Goal: Task Accomplishment & Management: Use online tool/utility

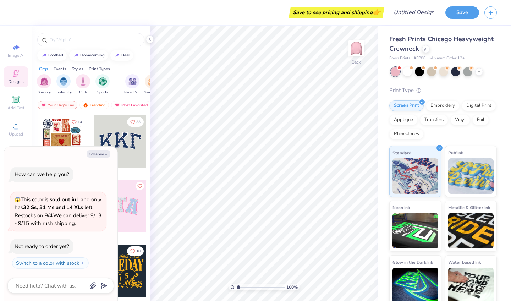
click at [107, 156] on icon "button" at bounding box center [106, 154] width 4 height 4
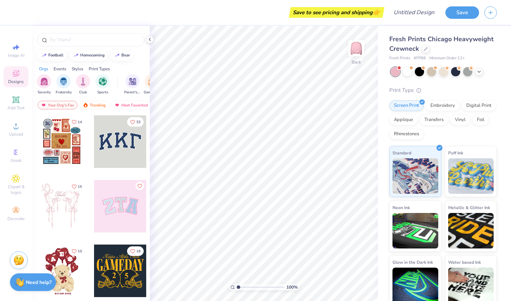
click at [120, 215] on div at bounding box center [120, 206] width 52 height 52
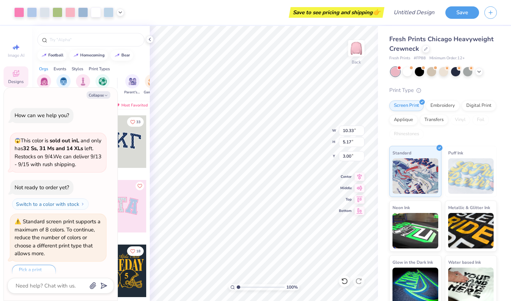
scroll to position [10, 0]
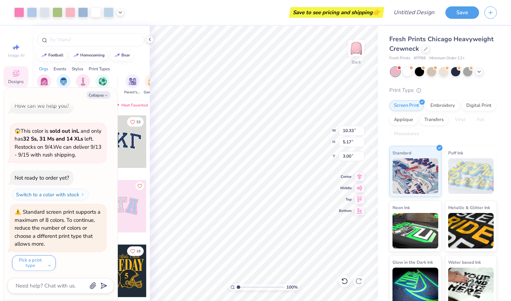
type textarea "x"
type input "4.84"
type textarea "x"
type input "4.09"
click at [34, 12] on div at bounding box center [32, 12] width 10 height 10
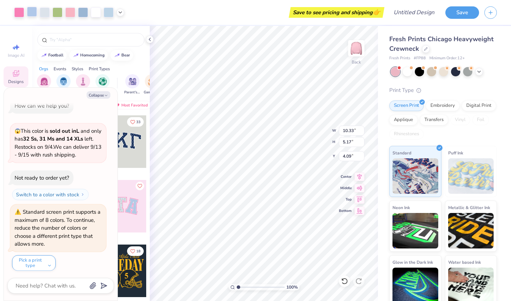
type textarea "x"
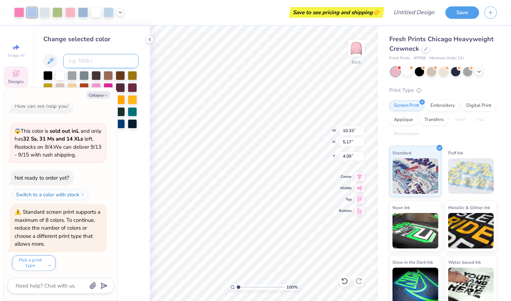
click at [95, 64] on input at bounding box center [100, 61] width 75 height 14
type input "544"
type textarea "x"
click at [101, 94] on button "Collapse" at bounding box center [99, 94] width 24 height 7
type textarea "x"
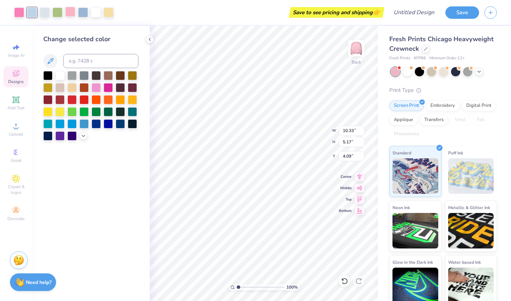
click at [66, 12] on div at bounding box center [70, 12] width 10 height 10
click at [82, 62] on input at bounding box center [100, 61] width 75 height 14
type input "211"
click at [98, 11] on div at bounding box center [96, 12] width 10 height 10
click at [90, 64] on input at bounding box center [100, 61] width 75 height 14
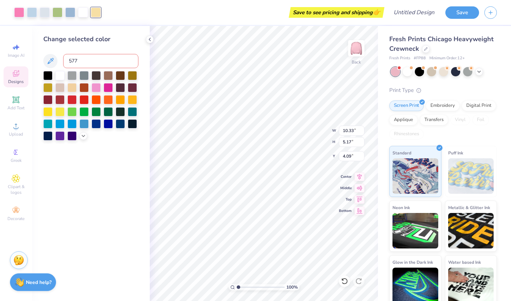
type input "577"
click at [32, 11] on div at bounding box center [32, 12] width 10 height 10
click at [86, 60] on input at bounding box center [100, 61] width 75 height 14
type input "656"
click at [70, 13] on div at bounding box center [70, 12] width 10 height 10
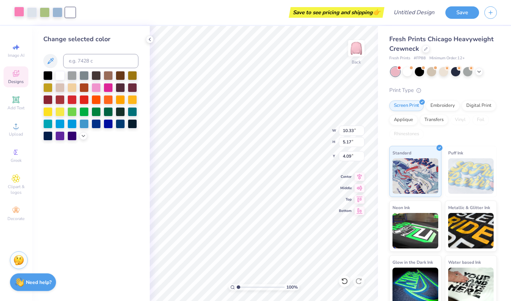
click at [19, 11] on div at bounding box center [19, 12] width 10 height 10
click at [60, 76] on div at bounding box center [59, 74] width 9 height 9
click at [106, 89] on div at bounding box center [108, 86] width 9 height 9
click at [96, 88] on div at bounding box center [96, 86] width 9 height 9
click at [425, 16] on input "Design Title" at bounding box center [422, 12] width 35 height 14
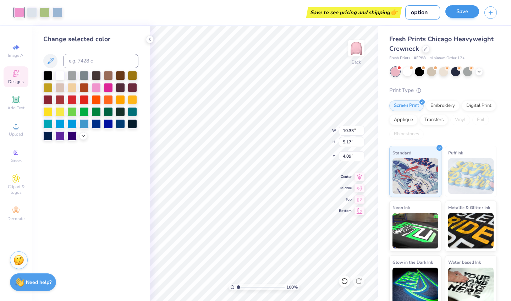
type input "option"
click at [459, 11] on button "Save" at bounding box center [462, 11] width 34 height 12
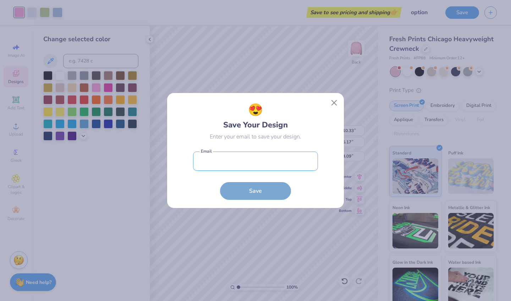
click at [283, 161] on input "email" at bounding box center [255, 161] width 125 height 20
type input "[EMAIL_ADDRESS][DOMAIN_NAME]"
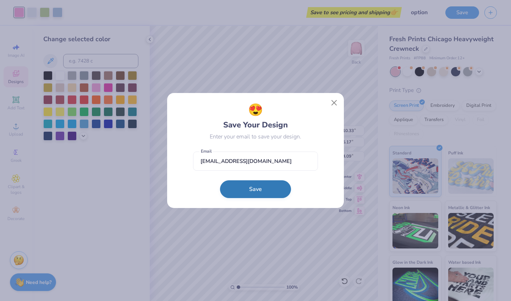
click at [275, 191] on button "Save" at bounding box center [255, 189] width 71 height 18
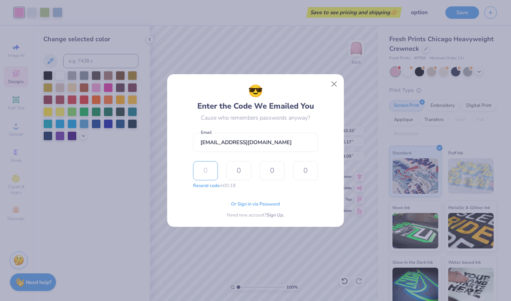
type input "8"
type input "3"
type input "9"
type input "3"
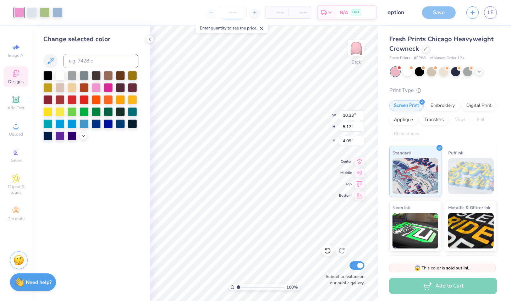
click at [234, 15] on input "number" at bounding box center [233, 12] width 28 height 13
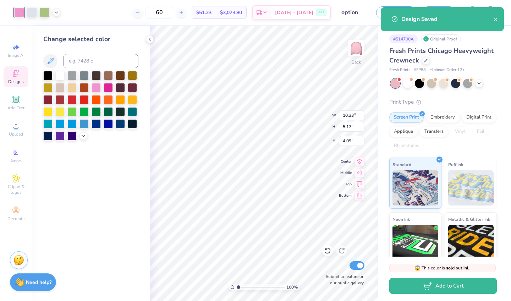
type input "6"
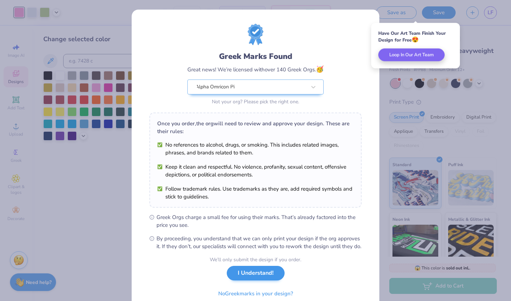
click at [246, 280] on button "I Understand!" at bounding box center [256, 273] width 58 height 15
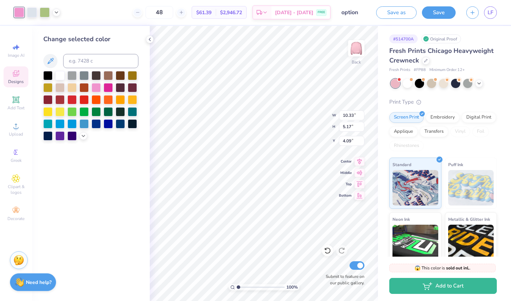
type input "4"
type input "6"
type input "4"
type input "60"
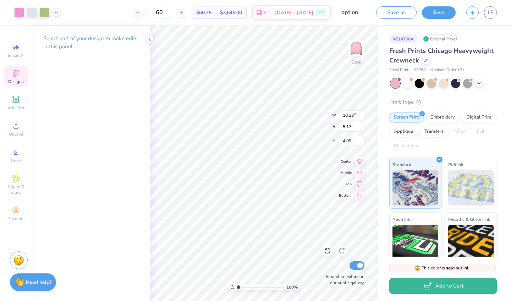
click at [22, 77] on div "Designs" at bounding box center [16, 76] width 25 height 21
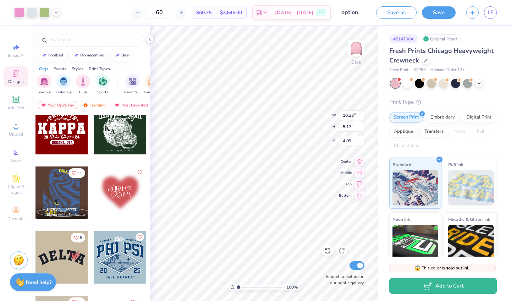
scroll to position [1746, 0]
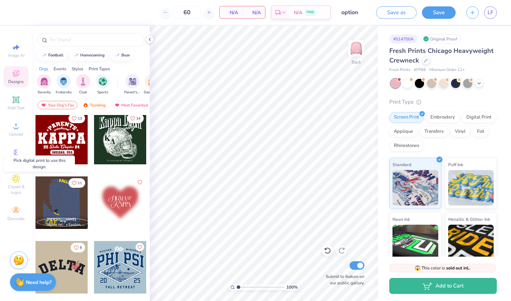
click at [111, 205] on div at bounding box center [120, 202] width 52 height 52
click at [132, 195] on div at bounding box center [120, 202] width 52 height 52
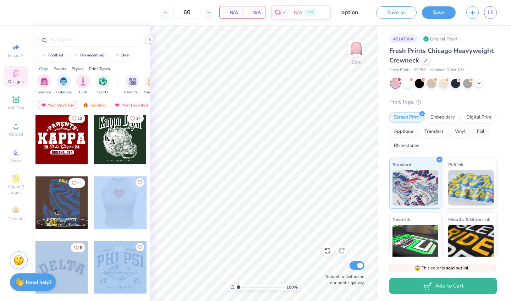
click at [223, 160] on div "60 N/A Per Item N/A Total Est. Delivery N/A FREE Design Title option Save as Sa…" at bounding box center [255, 150] width 511 height 301
click at [118, 212] on div at bounding box center [120, 202] width 52 height 52
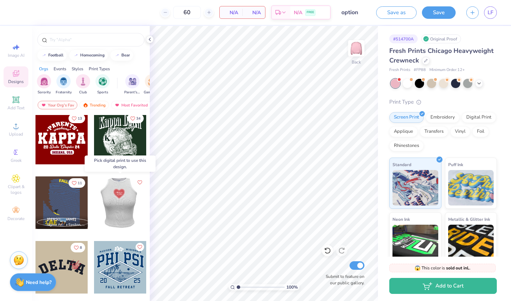
click at [94, 204] on div at bounding box center [67, 202] width 52 height 52
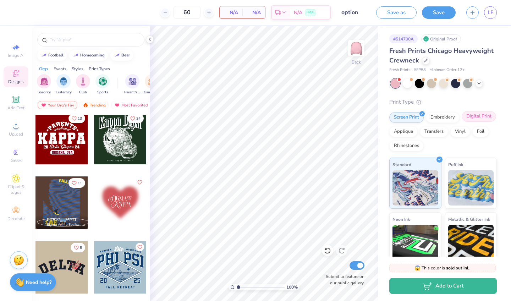
click at [470, 116] on div "Digital Print" at bounding box center [478, 116] width 34 height 11
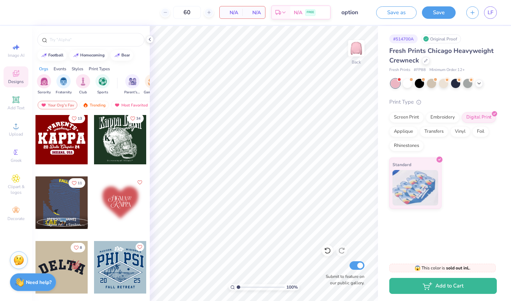
click at [128, 205] on div at bounding box center [120, 202] width 52 height 52
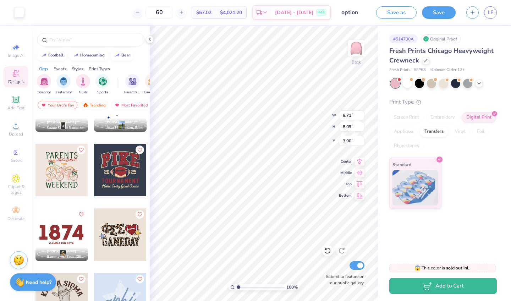
scroll to position [2812, 0]
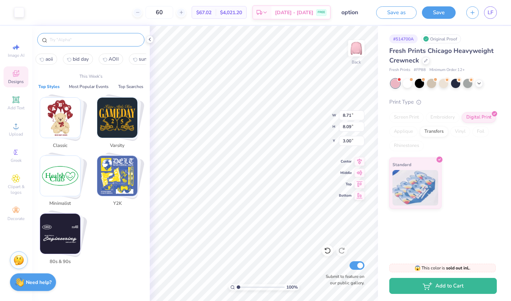
click at [84, 41] on input "text" at bounding box center [94, 39] width 91 height 7
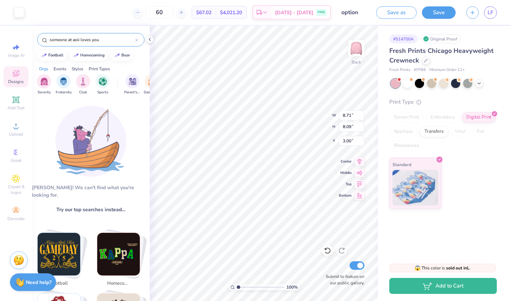
type input "someone at aoii loves you"
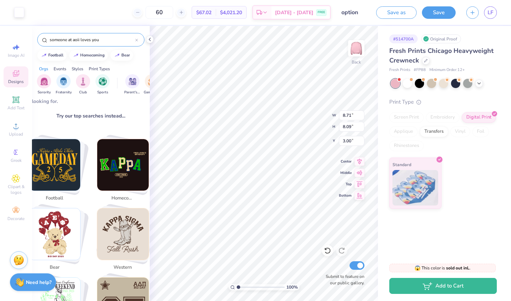
scroll to position [134, 0]
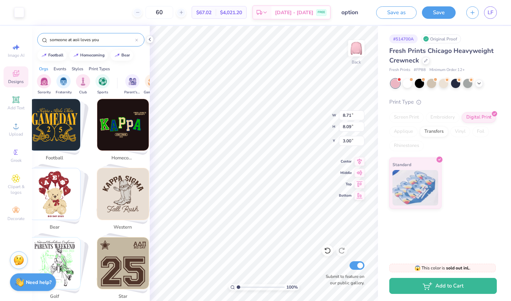
drag, startPoint x: 102, startPoint y: 39, endPoint x: 31, endPoint y: 40, distance: 72.0
click at [31, 40] on div "Art colors 60 $67.02 Per Item $4,021.20 Total Est. Delivery [DATE] - [DATE] FRE…" at bounding box center [255, 150] width 511 height 301
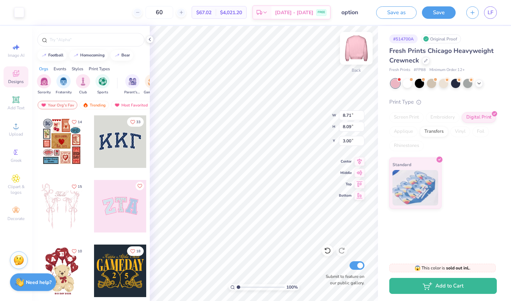
click at [356, 47] on img at bounding box center [356, 48] width 28 height 28
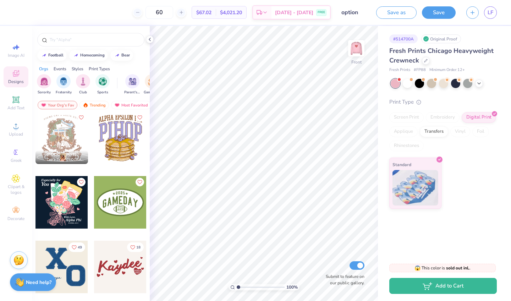
scroll to position [5329, 0]
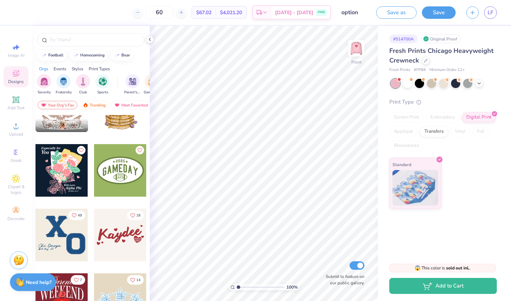
click at [67, 171] on div at bounding box center [61, 170] width 52 height 52
type input "8.14"
type input "13.17"
type input "15.00"
type input "4.28"
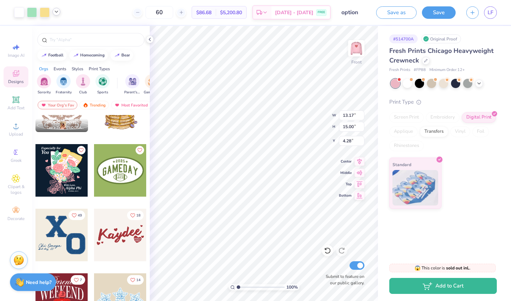
click at [56, 12] on icon at bounding box center [57, 12] width 6 height 6
click at [50, 30] on div at bounding box center [50, 30] width 10 height 10
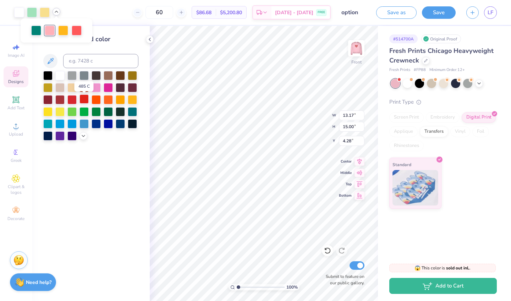
click at [84, 99] on div at bounding box center [83, 98] width 9 height 9
click at [61, 100] on div at bounding box center [59, 98] width 9 height 9
click at [67, 28] on div at bounding box center [63, 30] width 10 height 10
click at [72, 63] on input at bounding box center [100, 61] width 75 height 14
type input "1205"
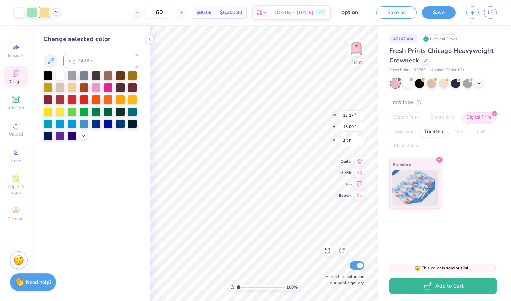
click at [57, 13] on icon at bounding box center [57, 12] width 6 height 6
click at [43, 26] on div at bounding box center [43, 31] width 10 height 10
click at [79, 59] on input at bounding box center [100, 61] width 75 height 14
type input "351"
